Goal: Task Accomplishment & Management: Complete application form

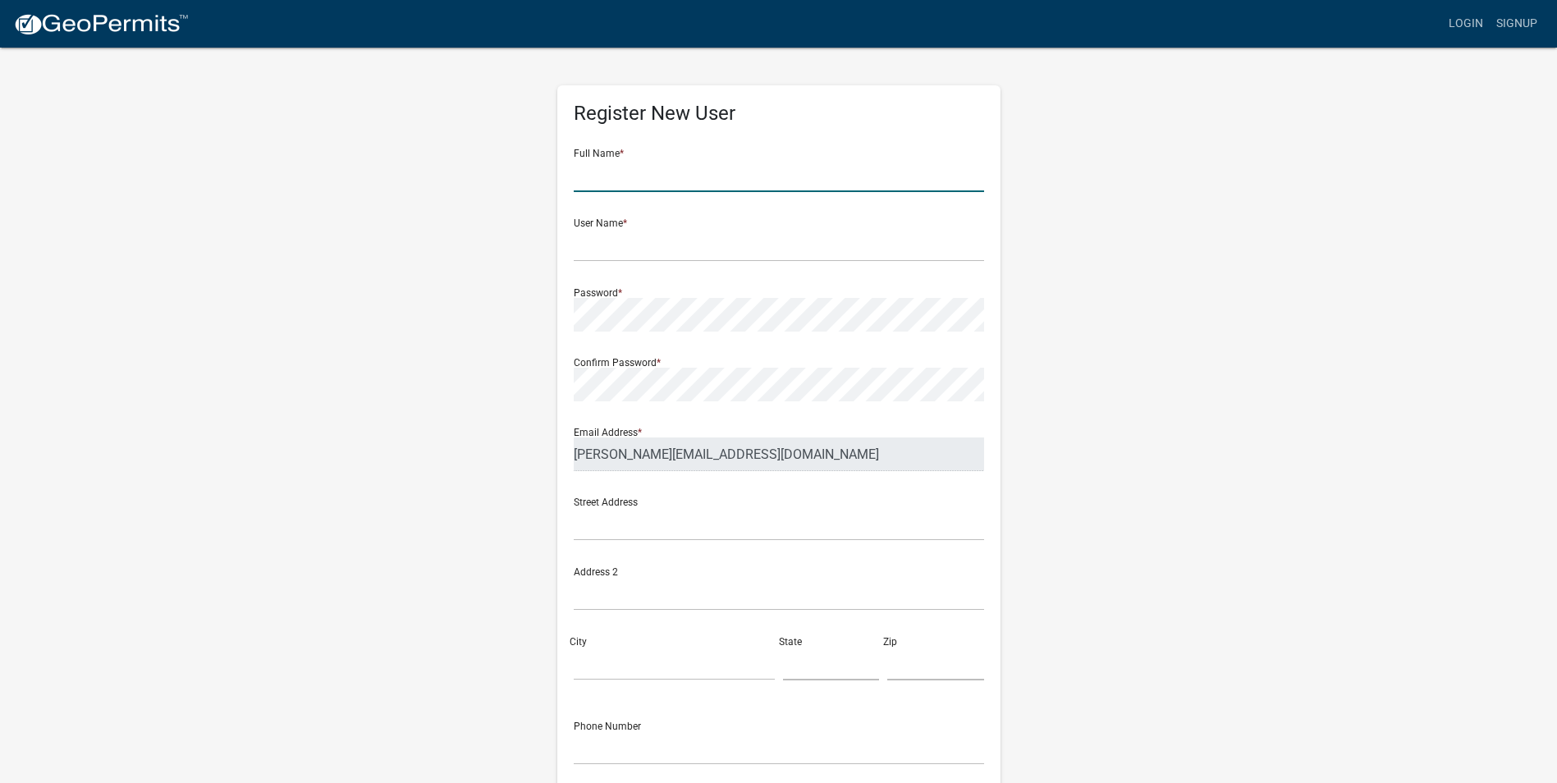
click at [598, 183] on input "text" at bounding box center [779, 175] width 410 height 34
type input "[GEOGRAPHIC_DATA]"
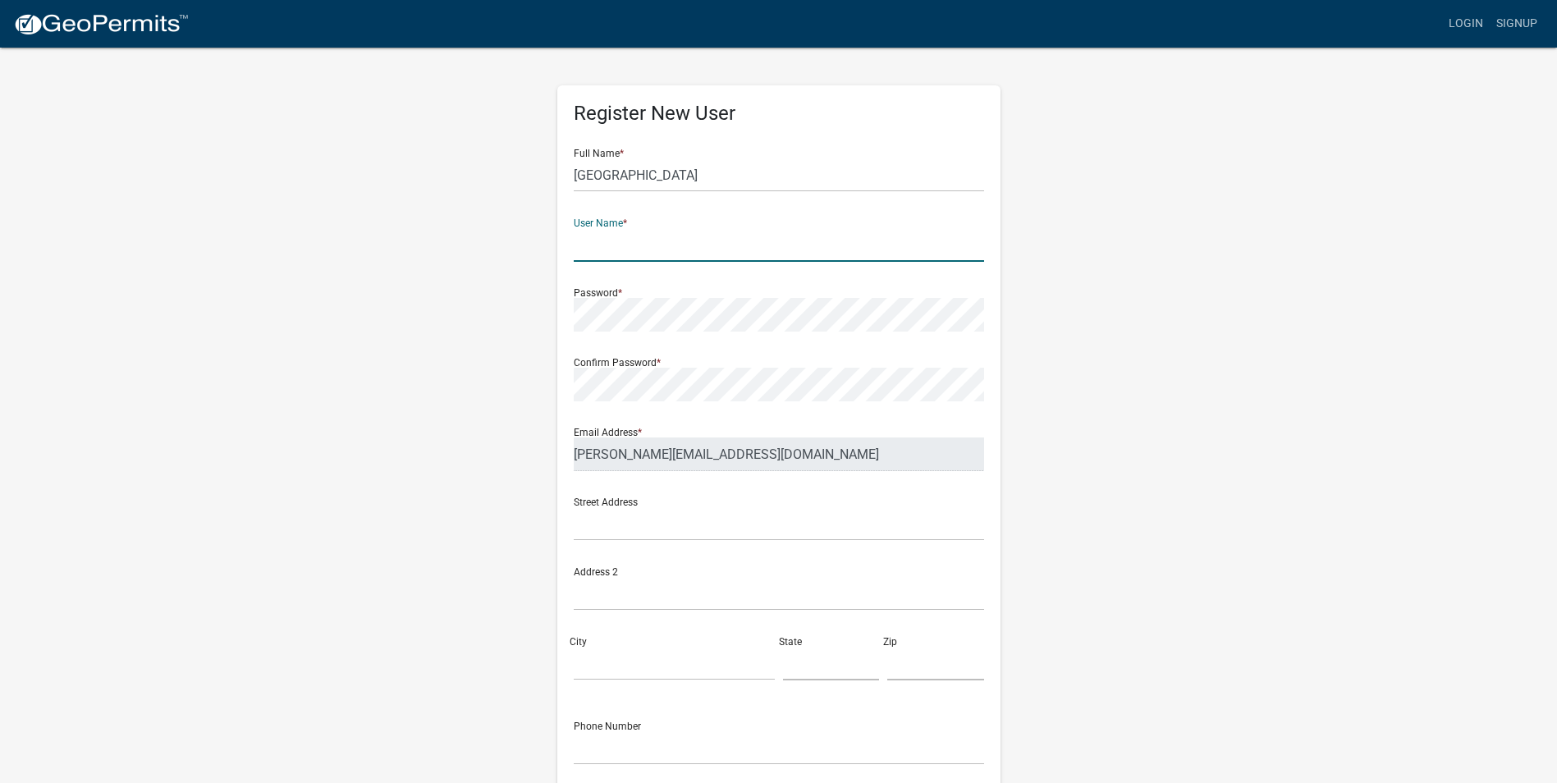
click at [612, 248] on input "text" at bounding box center [779, 245] width 410 height 34
type input "[PERSON_NAME]"
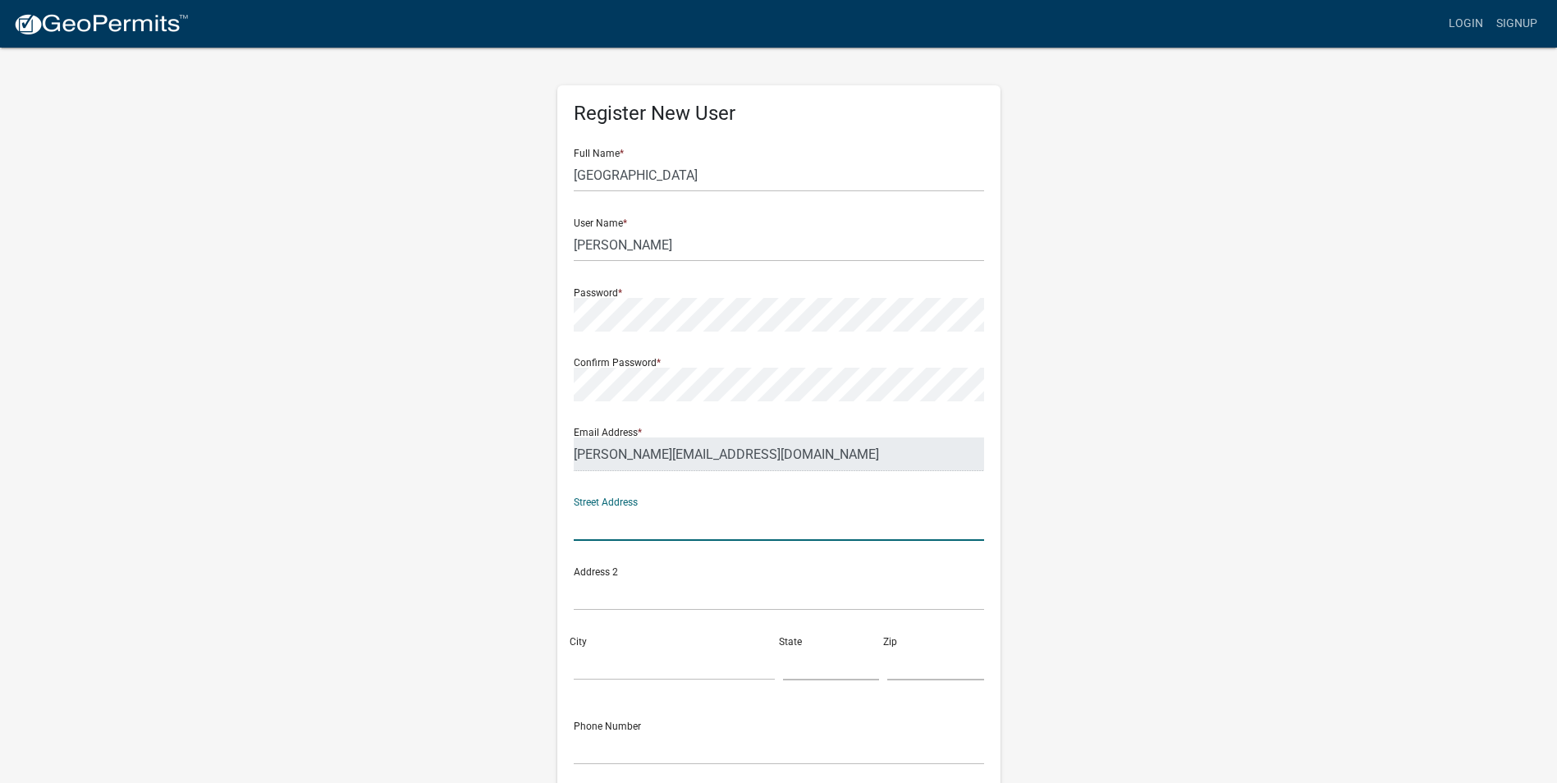
click at [638, 528] on input "text" at bounding box center [779, 524] width 410 height 34
type input "[STREET_ADDRESS]"
type input "Oskaloosa"
type input "IA"
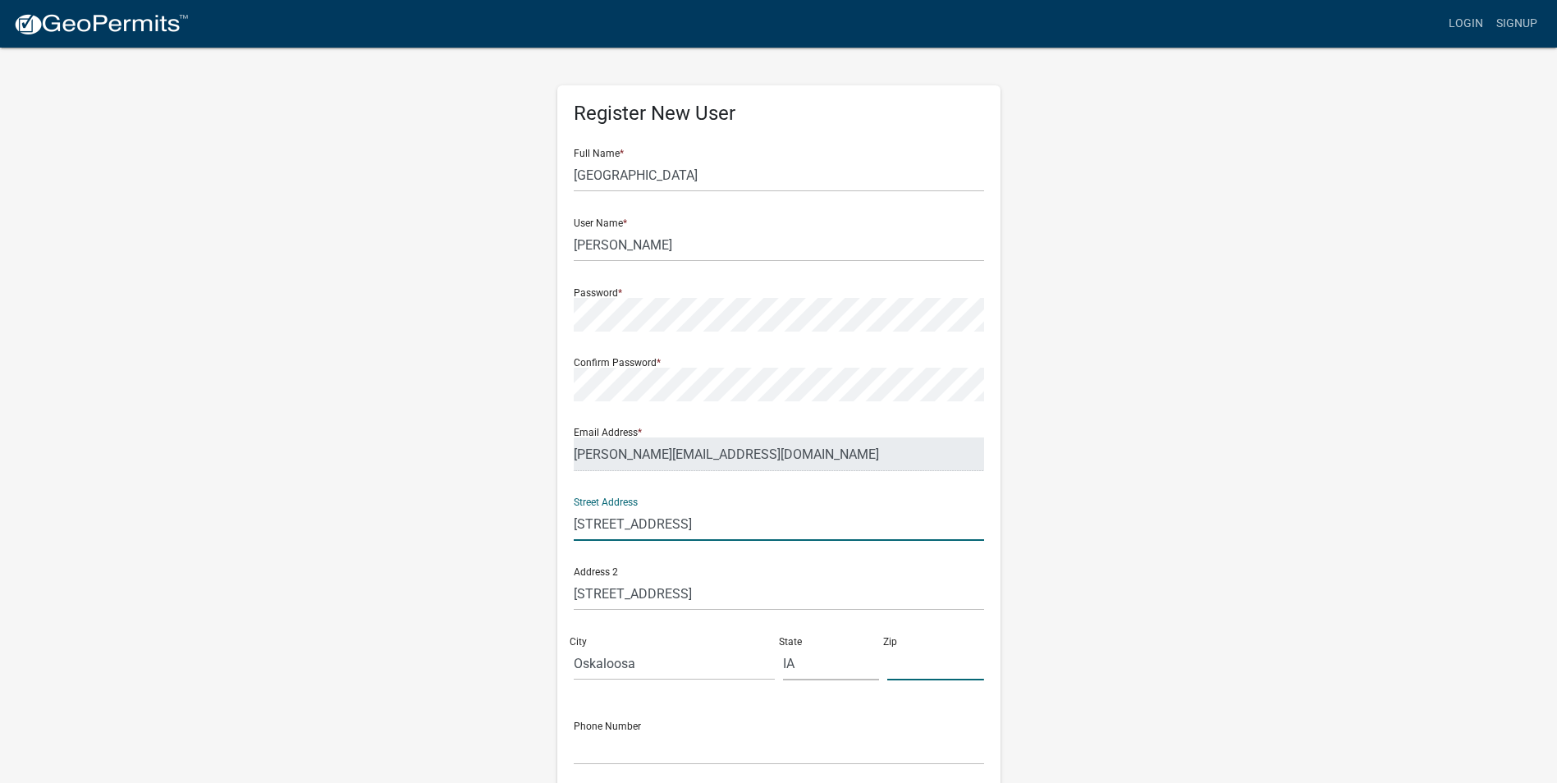
type input "52577"
type input "6416608894"
click at [712, 522] on input "[STREET_ADDRESS]" at bounding box center [779, 524] width 410 height 34
type input "[STREET_ADDRESS]"
click at [1151, 501] on div "Register New User Full Name * [GEOGRAPHIC_DATA] Roads User Name * [PERSON_NAME]…" at bounding box center [778, 485] width 935 height 878
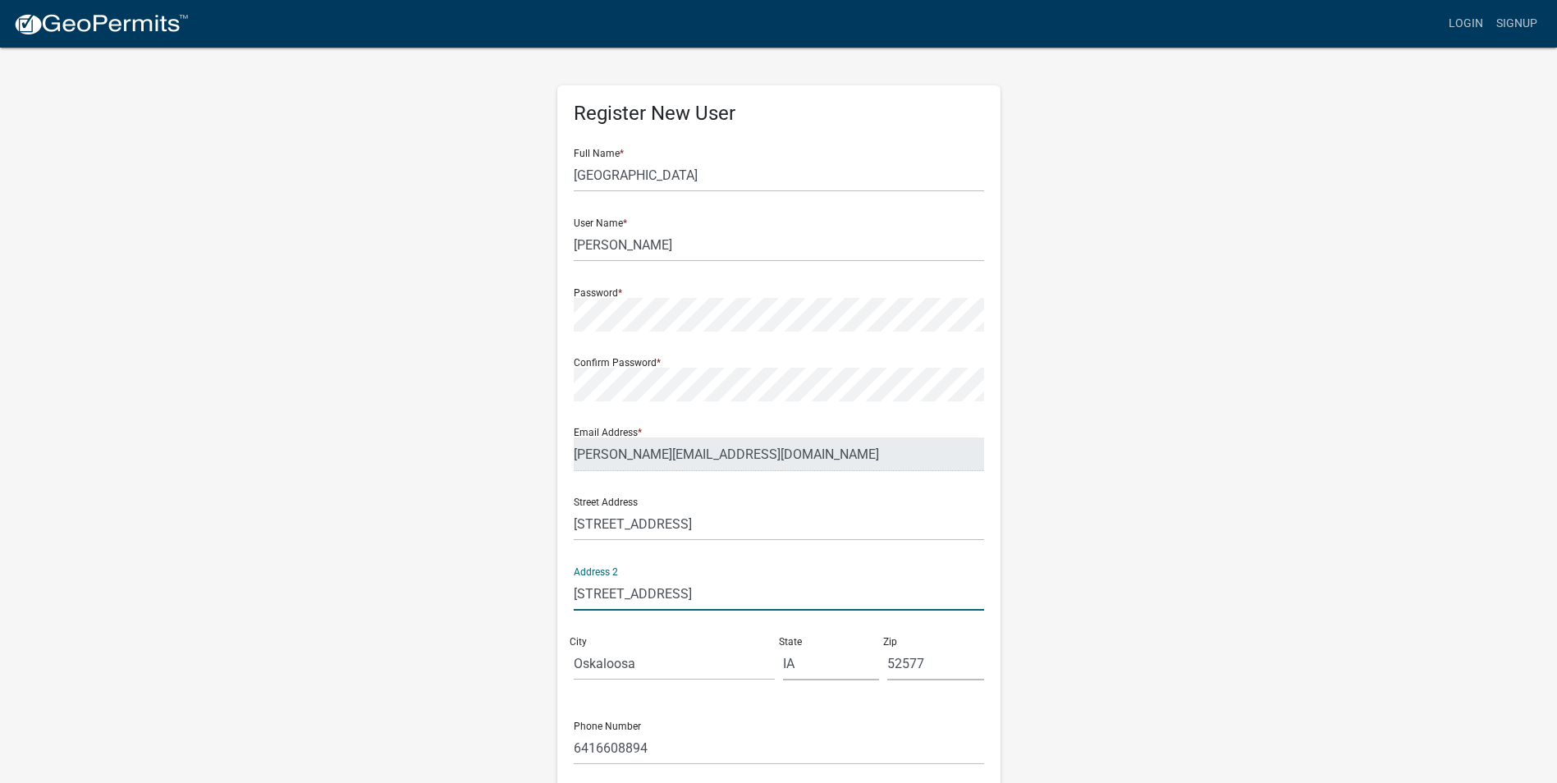
drag, startPoint x: 715, startPoint y: 597, endPoint x: 510, endPoint y: 599, distance: 205.1
click at [510, 599] on div "Register New User Full Name * [GEOGRAPHIC_DATA] Roads User Name * [PERSON_NAME]…" at bounding box center [778, 485] width 935 height 878
click at [631, 664] on input "Oskaloosa" at bounding box center [674, 664] width 201 height 34
click at [640, 663] on input "Oskaloosa" at bounding box center [674, 664] width 201 height 34
type input "Oskaloosa"
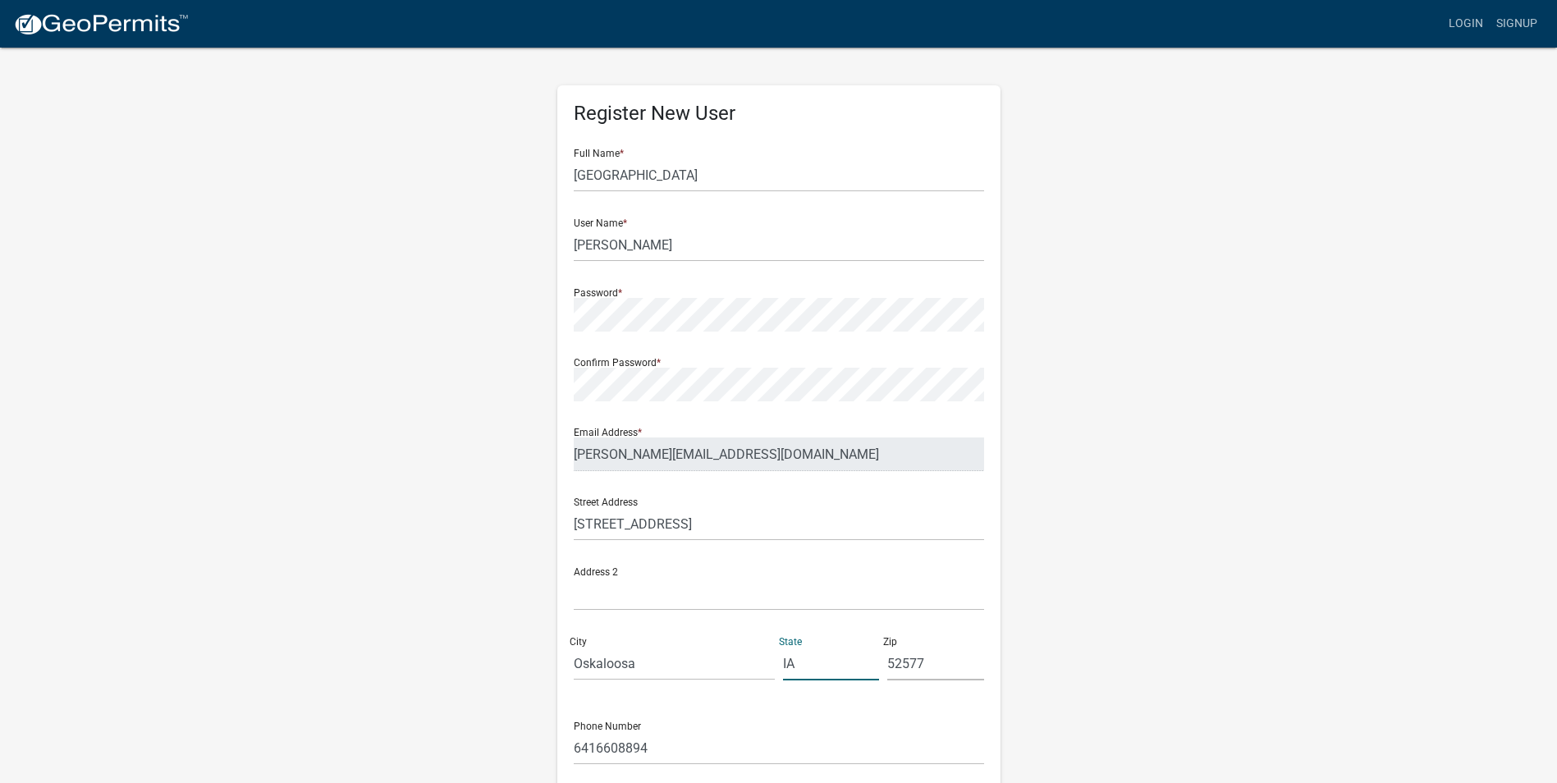
click at [803, 663] on input "IA" at bounding box center [831, 664] width 97 height 34
type input "IA"
click at [921, 661] on input "52577" at bounding box center [935, 664] width 97 height 34
type input "52577"
click at [656, 748] on input "6416608894" at bounding box center [779, 748] width 410 height 34
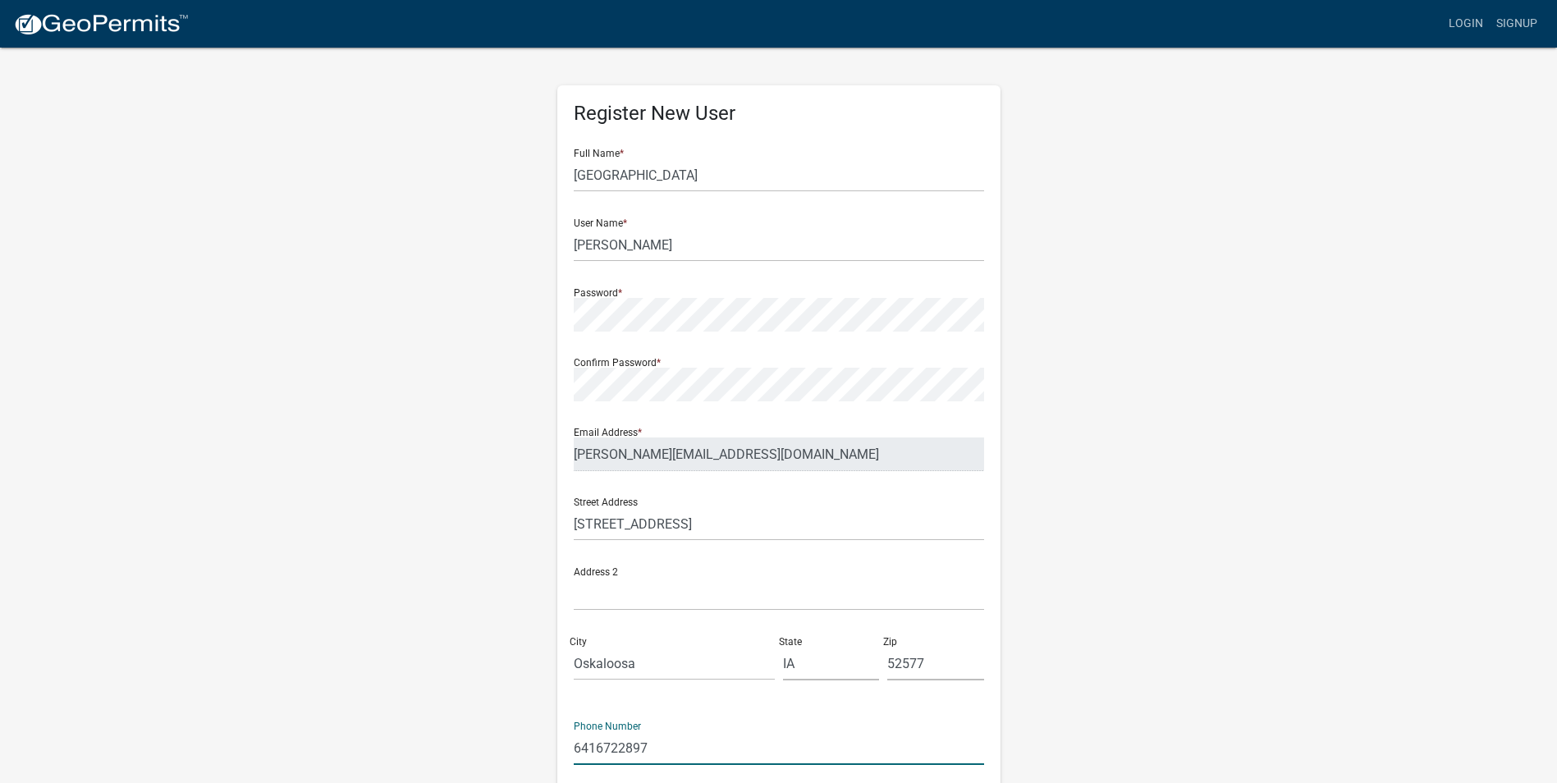
type input "6416722897"
click at [1244, 499] on div "Register New User Full Name * [GEOGRAPHIC_DATA] Roads User Name * [PERSON_NAME]…" at bounding box center [778, 485] width 935 height 878
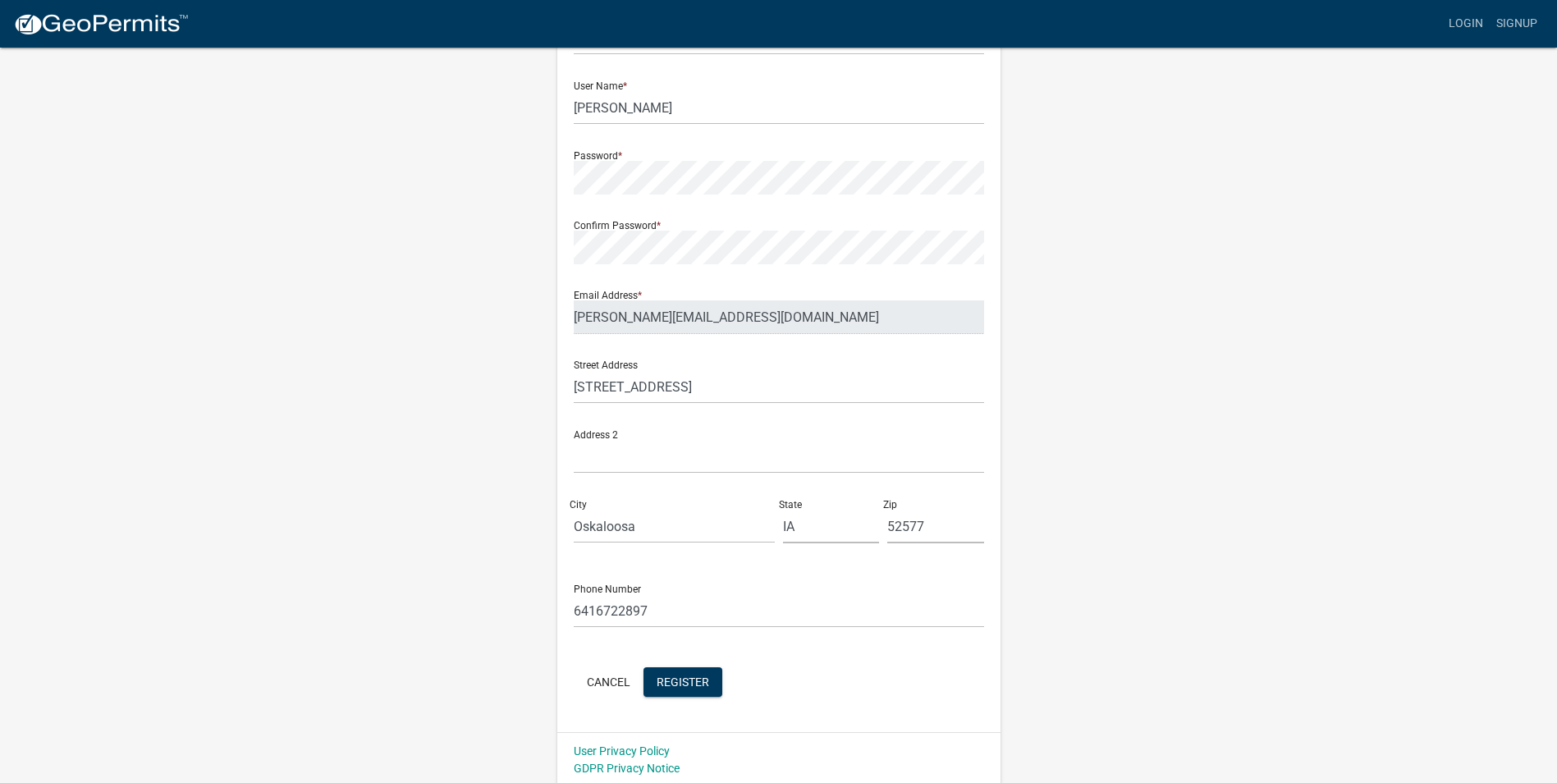
scroll to position [141, 0]
click at [691, 677] on span "Register" at bounding box center [682, 676] width 53 height 13
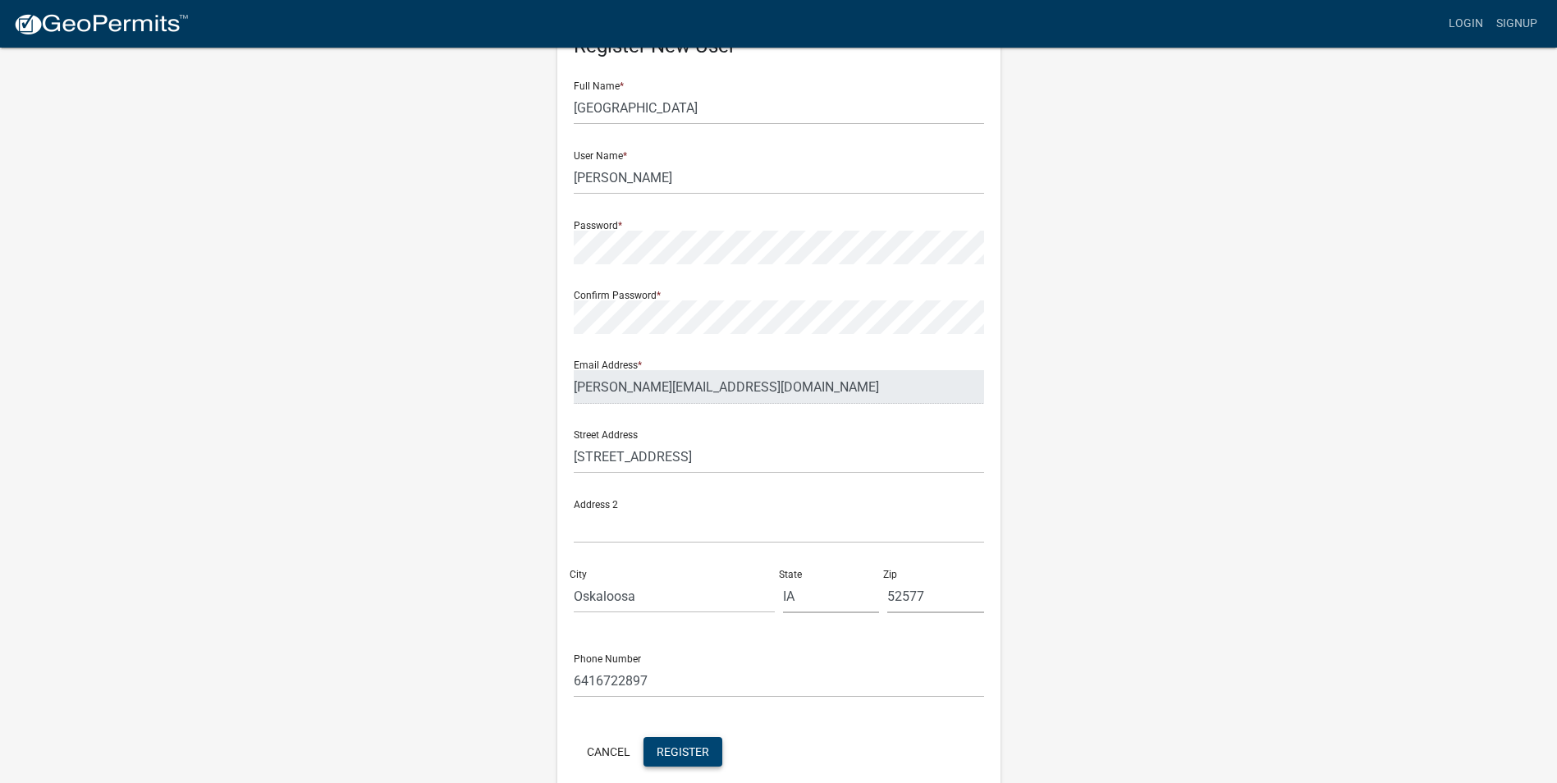
scroll to position [0, 0]
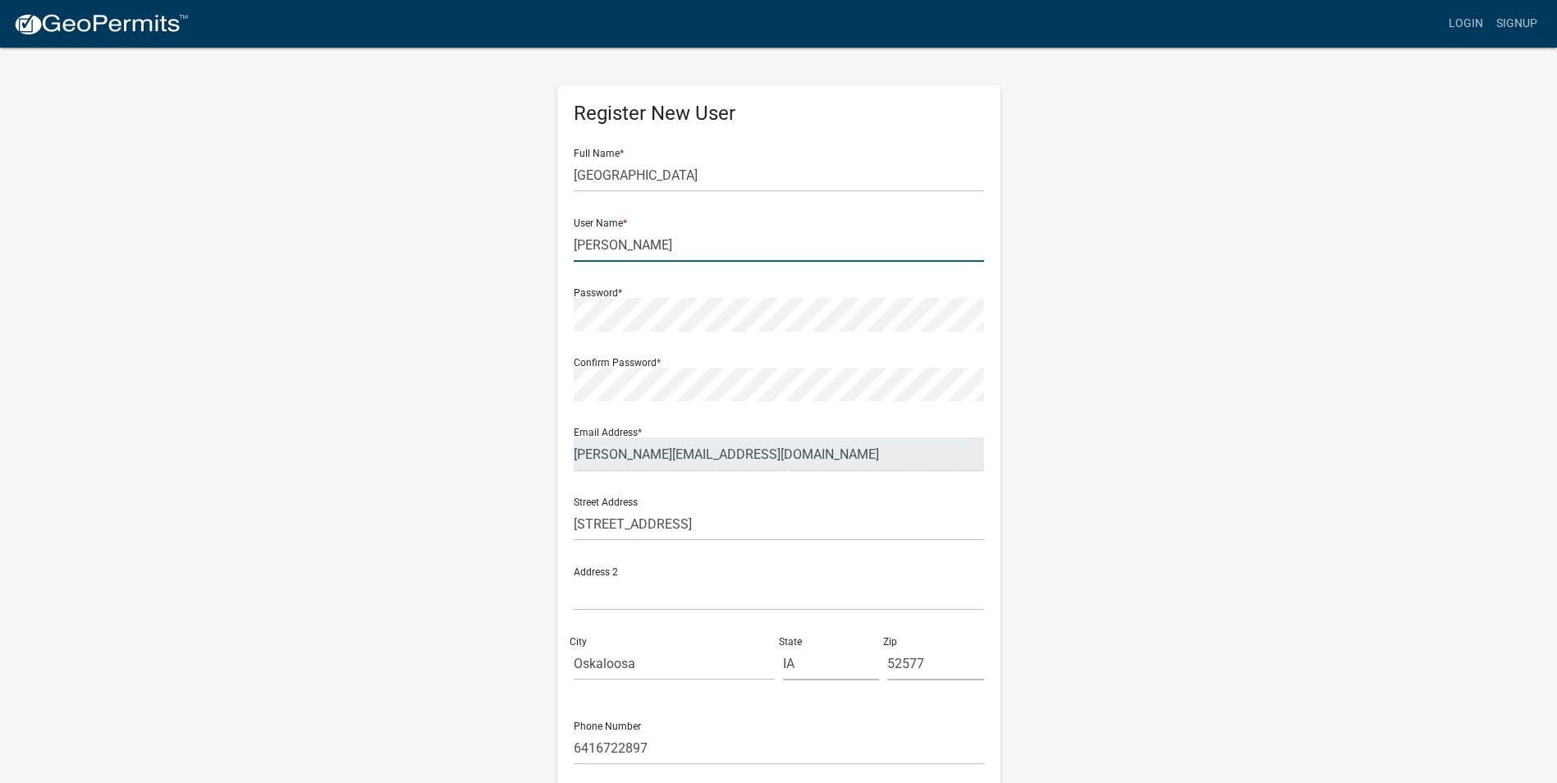
click at [606, 243] on input "[PERSON_NAME]" at bounding box center [779, 245] width 410 height 34
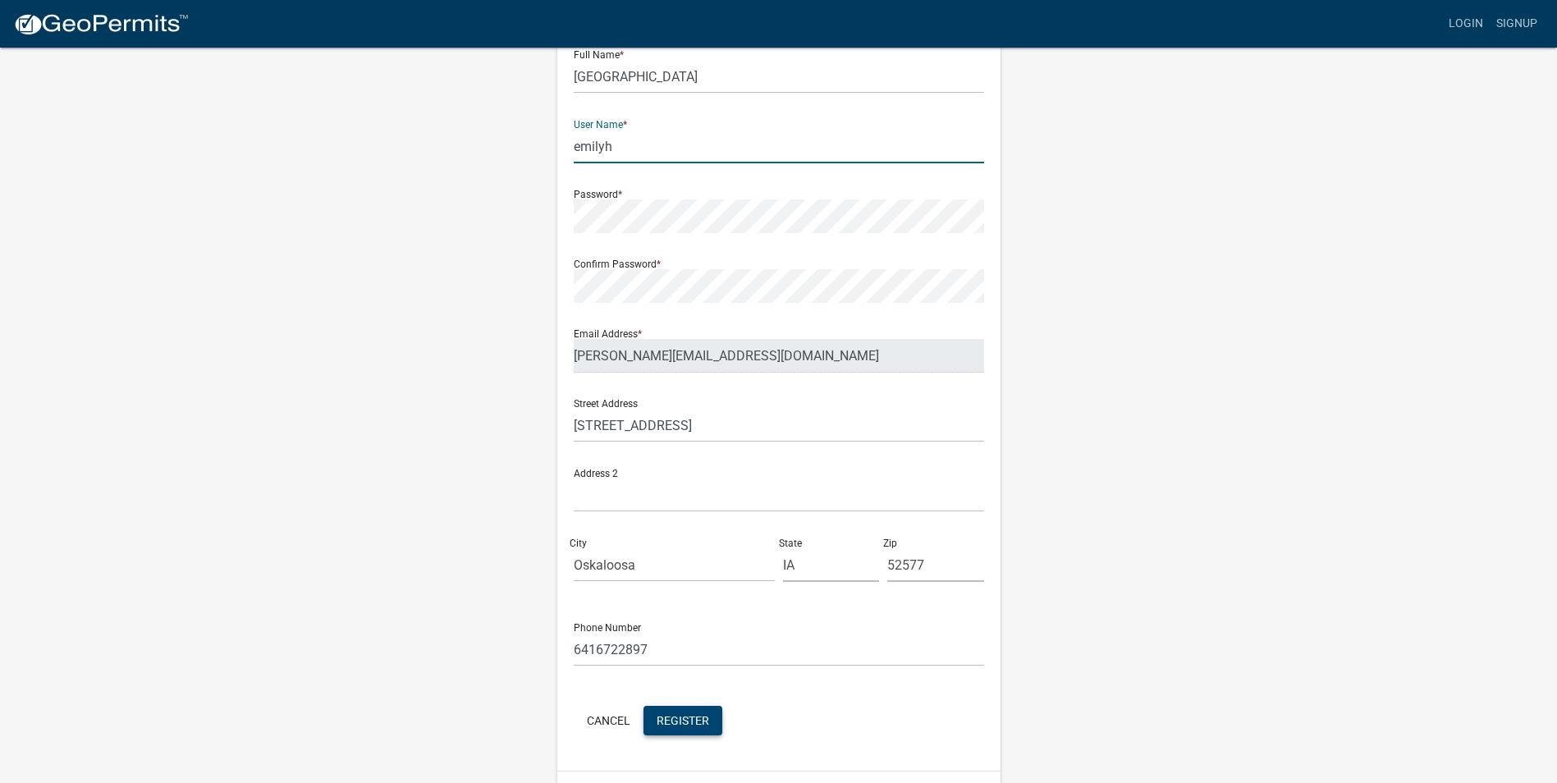
scroll to position [141, 0]
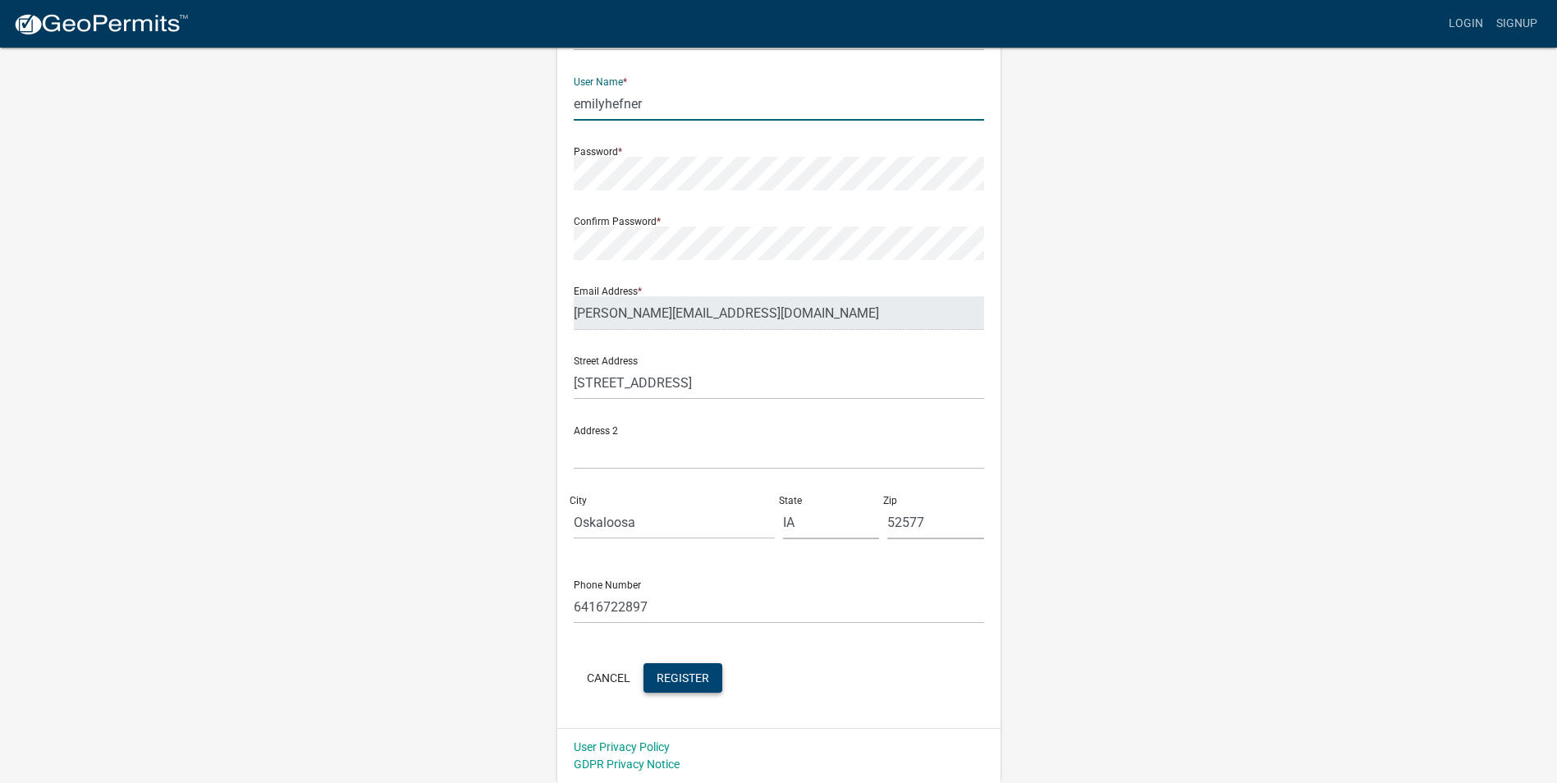
type input "emilyhefner"
click at [670, 669] on button "Register" at bounding box center [682, 678] width 79 height 30
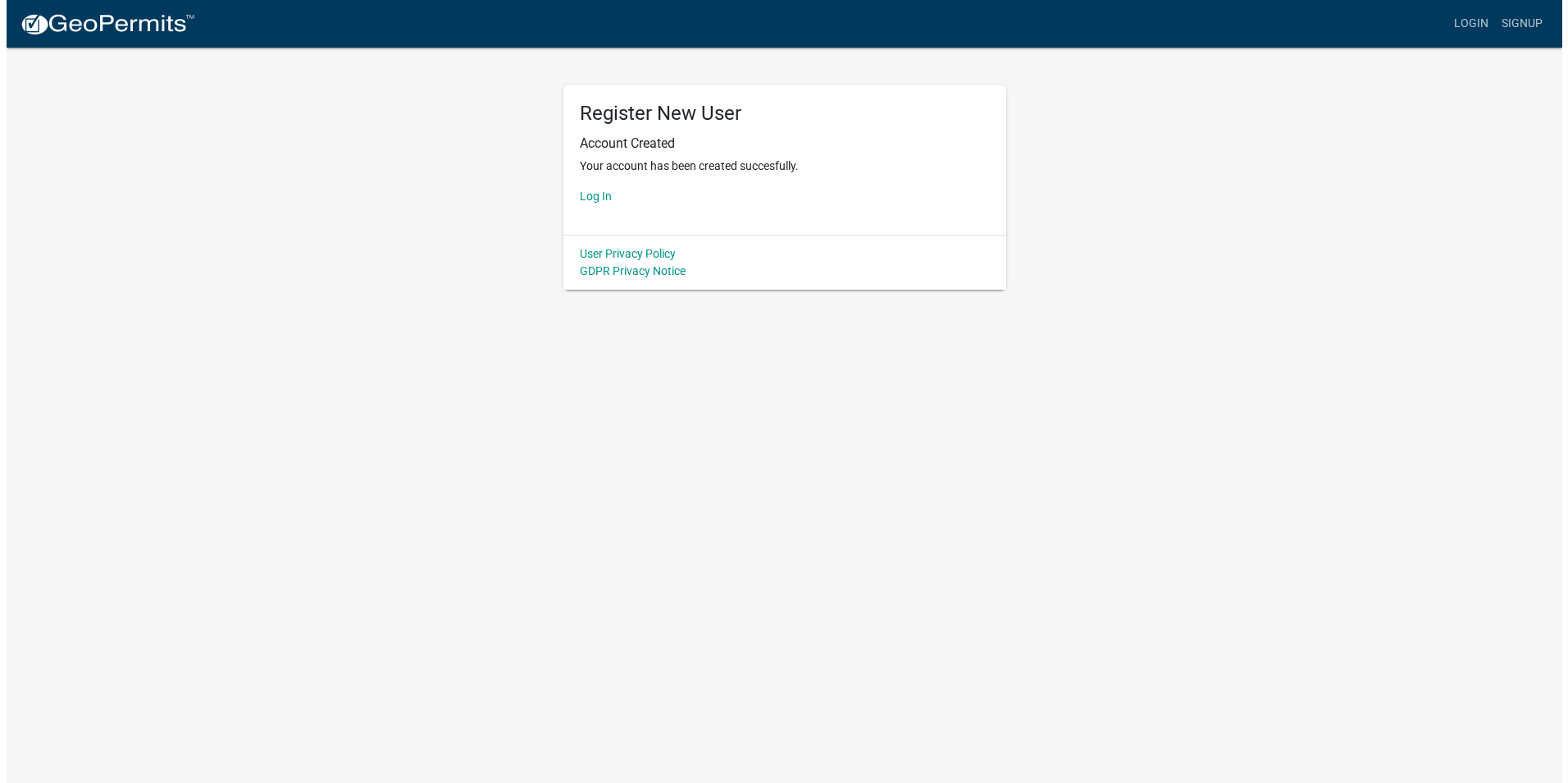
scroll to position [0, 0]
